Goal: Find specific page/section: Find specific page/section

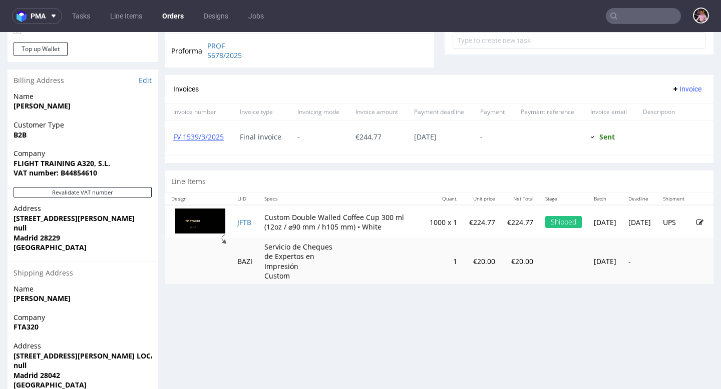
scroll to position [394, 0]
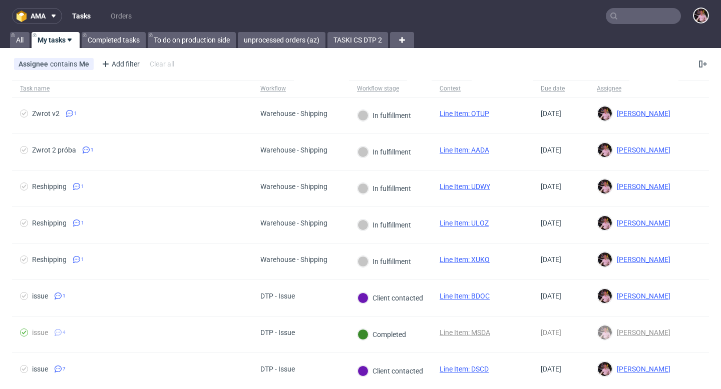
click at [653, 22] on input "text" at bounding box center [643, 16] width 75 height 16
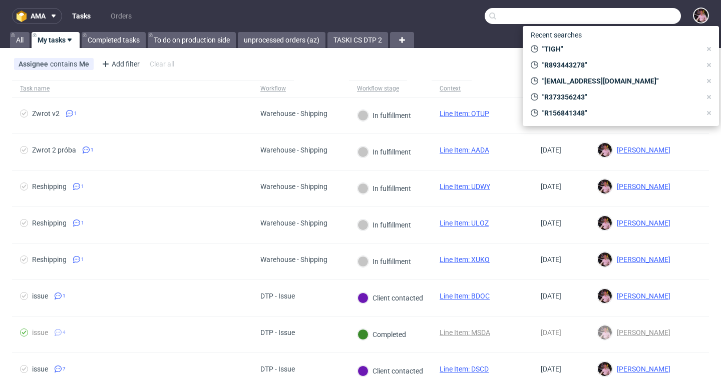
paste input "R122231081"
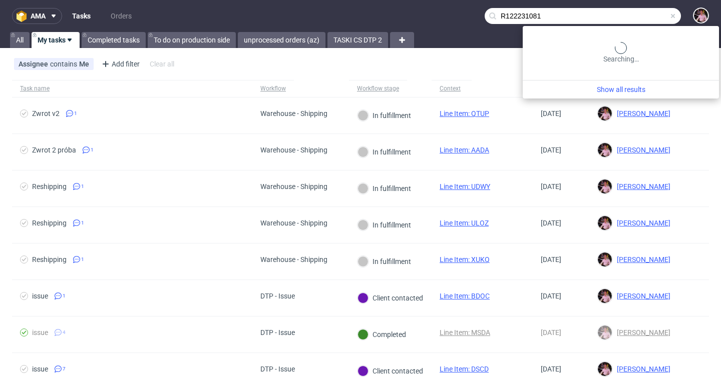
type input "R122231081"
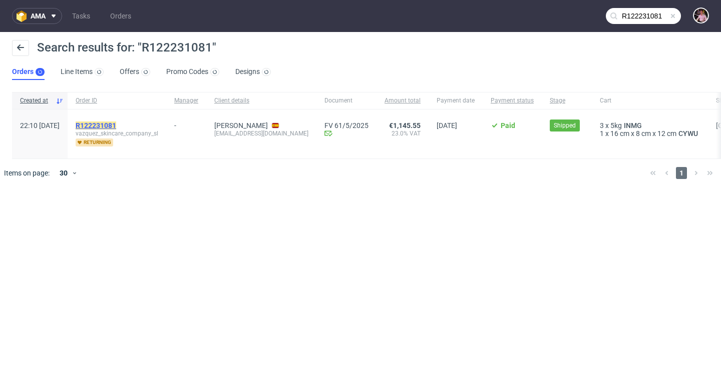
click at [112, 125] on mark "R122231081" at bounding box center [96, 126] width 41 height 8
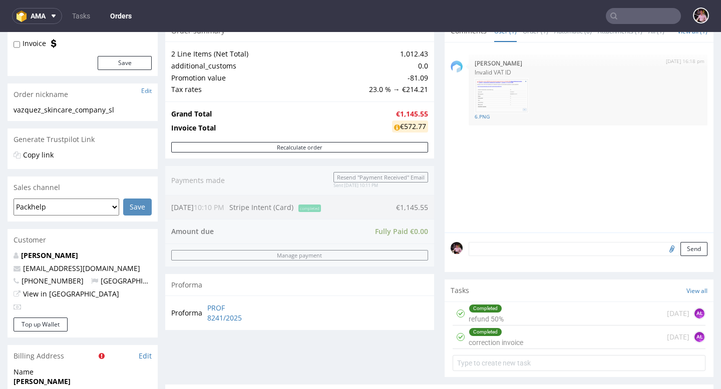
scroll to position [163, 0]
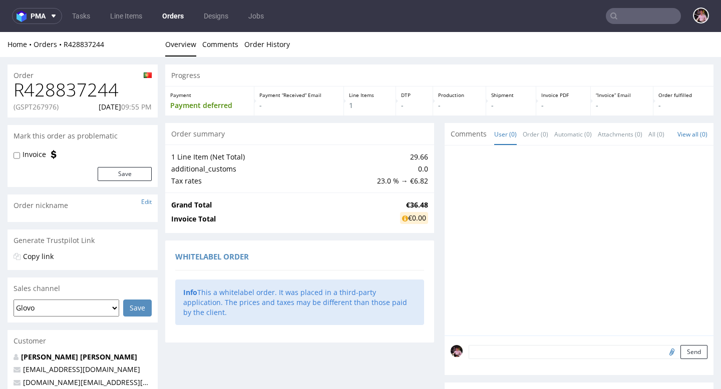
click at [631, 20] on input "text" at bounding box center [643, 16] width 75 height 16
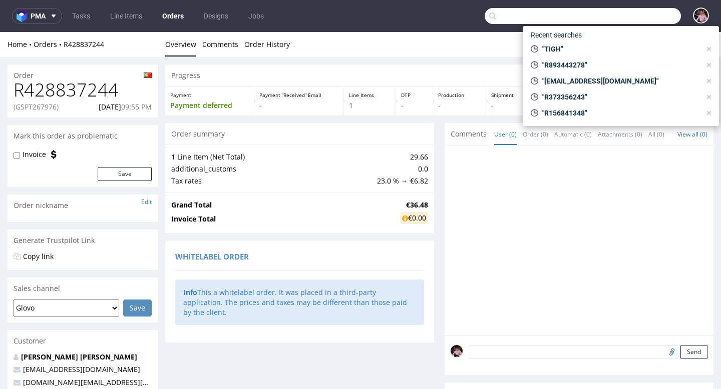
paste input "laboratorio@fabueldentallab.com"
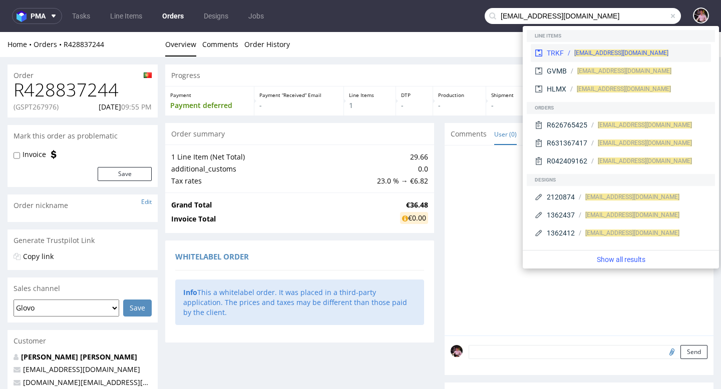
type input "laboratorio@fabueldentallab.com"
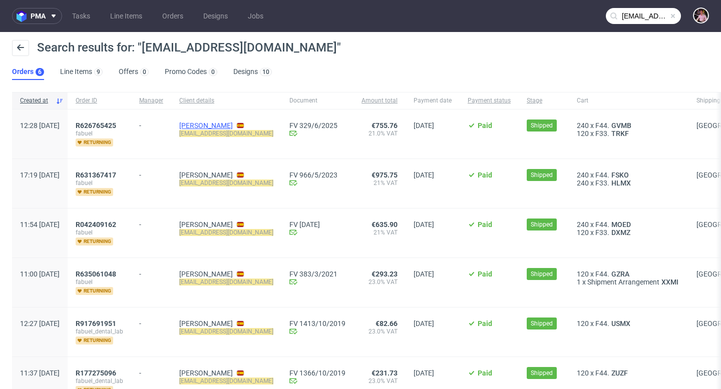
click at [231, 124] on link "Victor Fabuel" at bounding box center [206, 126] width 54 height 8
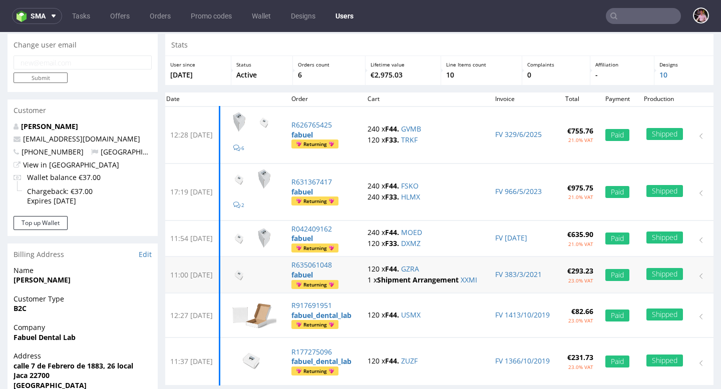
scroll to position [32, 0]
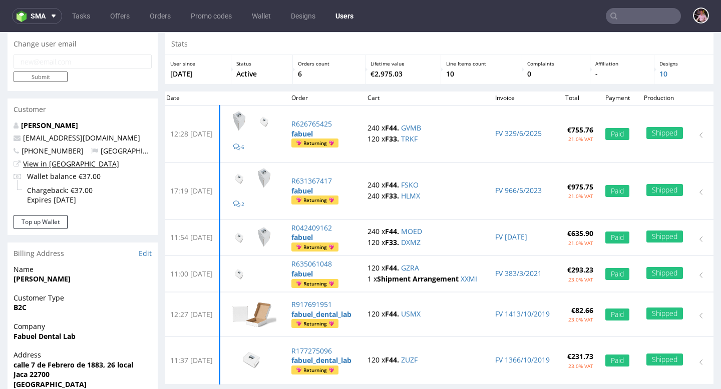
click at [53, 162] on link "View in [GEOGRAPHIC_DATA]" at bounding box center [71, 164] width 96 height 10
